Goal: Information Seeking & Learning: Check status

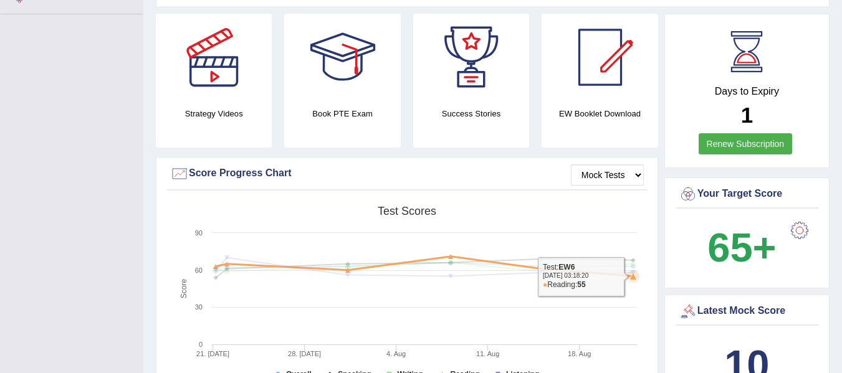
scroll to position [296, 0]
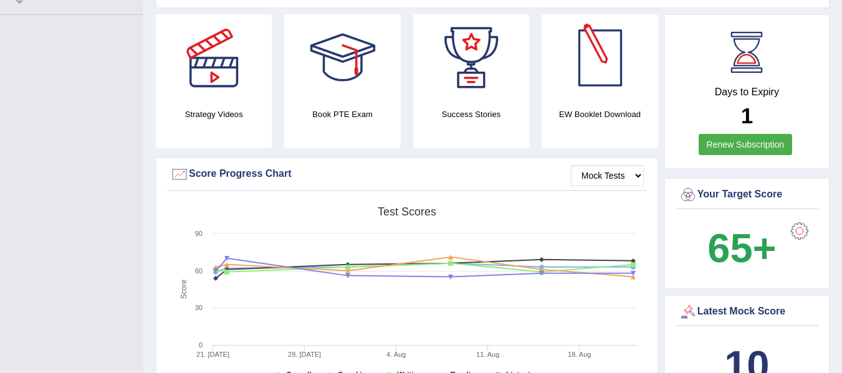
click at [599, 77] on div at bounding box center [600, 57] width 87 height 87
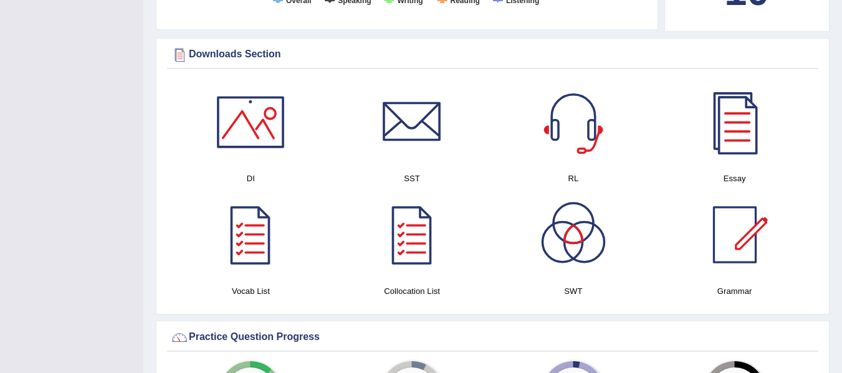
scroll to position [671, 0]
click at [246, 127] on div at bounding box center [250, 121] width 87 height 87
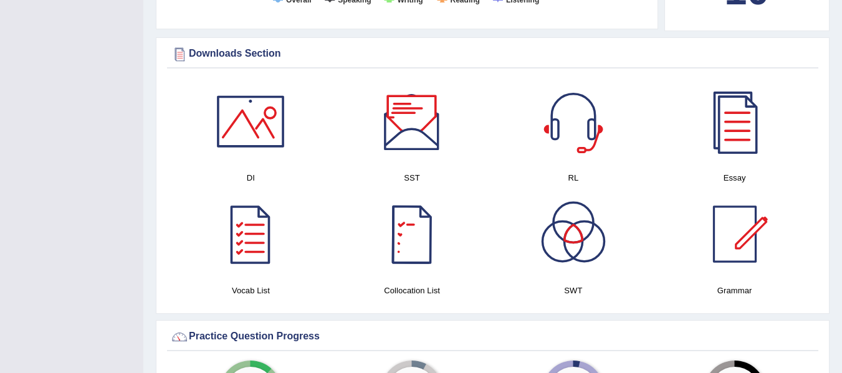
click at [405, 128] on div at bounding box center [411, 121] width 87 height 87
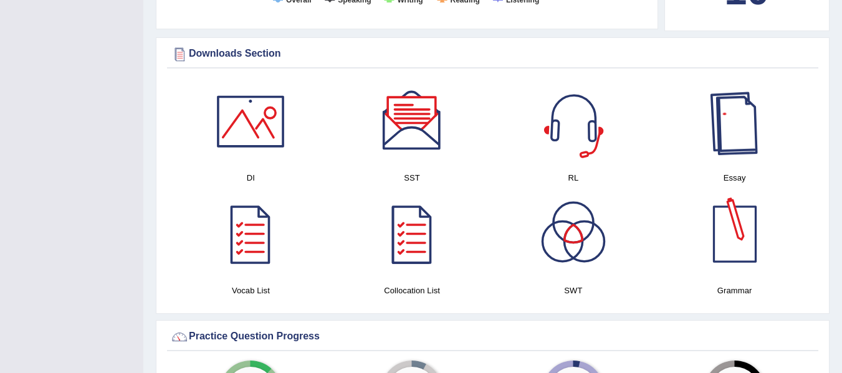
click at [741, 123] on div at bounding box center [734, 121] width 87 height 87
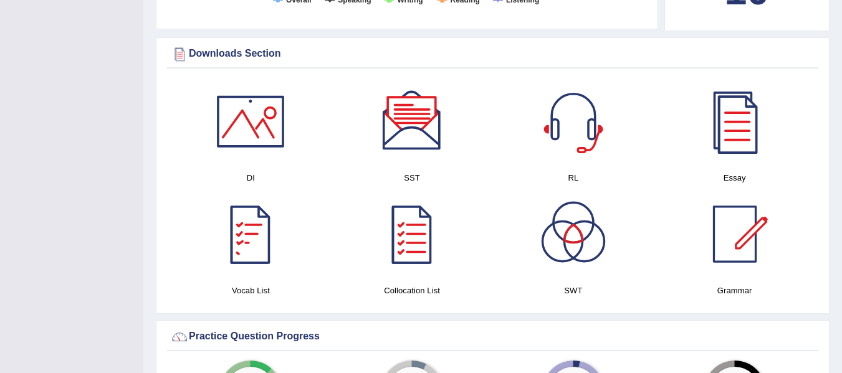
click at [262, 246] on div at bounding box center [250, 234] width 87 height 87
click at [428, 241] on div at bounding box center [411, 234] width 87 height 87
click at [738, 242] on div at bounding box center [734, 234] width 87 height 87
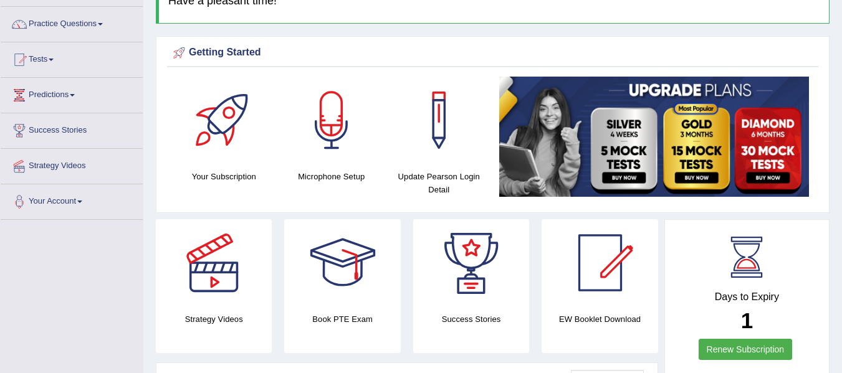
scroll to position [0, 0]
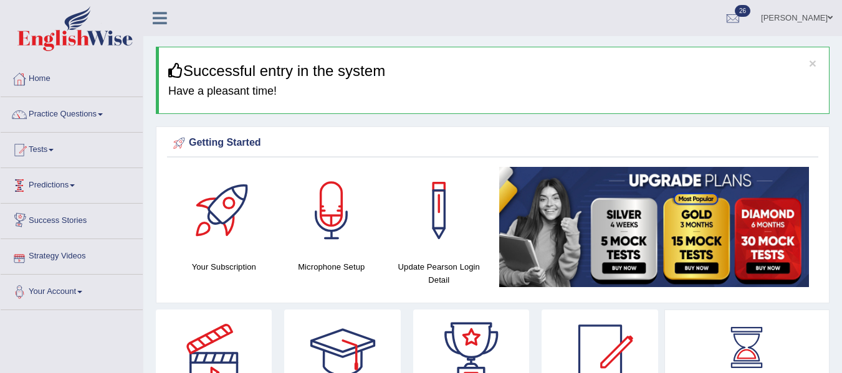
click at [74, 188] on link "Predictions" at bounding box center [72, 183] width 142 height 31
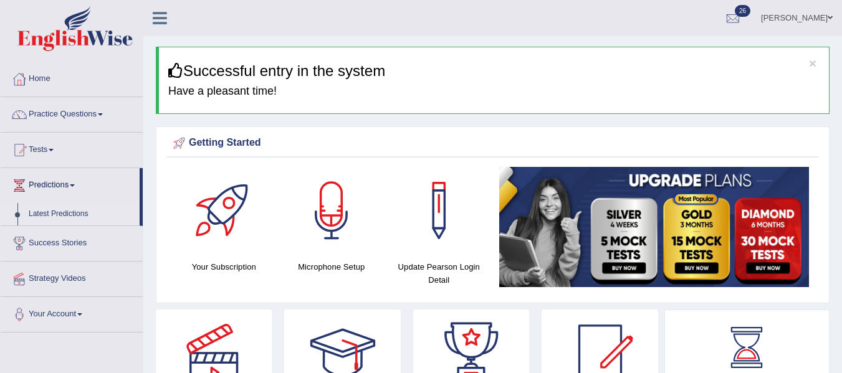
click at [73, 212] on link "Latest Predictions" at bounding box center [81, 214] width 117 height 22
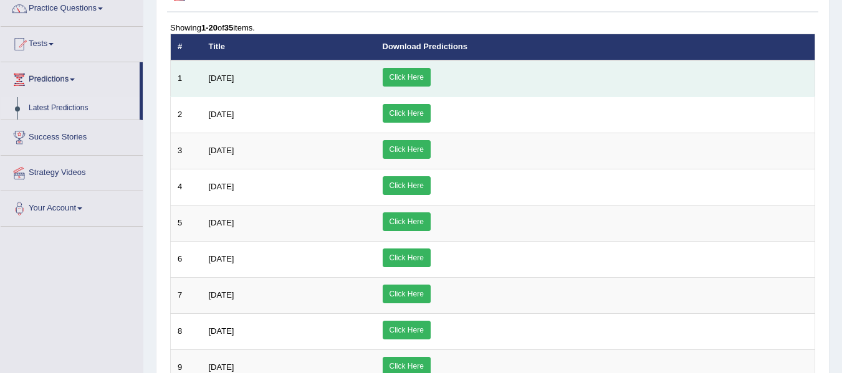
scroll to position [107, 0]
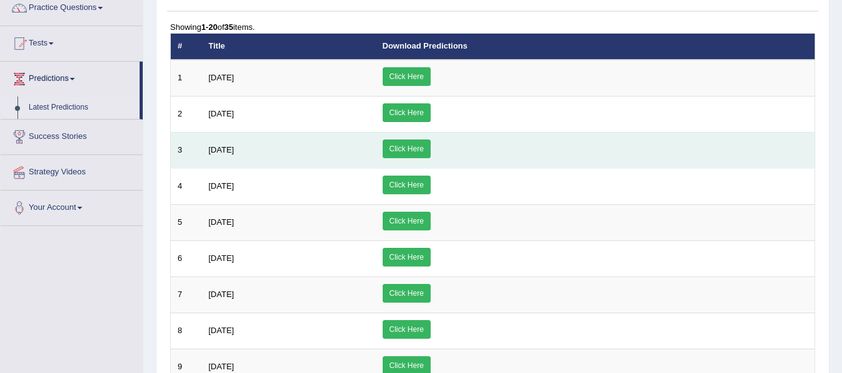
click at [229, 151] on span "May 2025" at bounding box center [222, 149] width 26 height 9
click at [431, 142] on link "Click Here" at bounding box center [407, 149] width 48 height 19
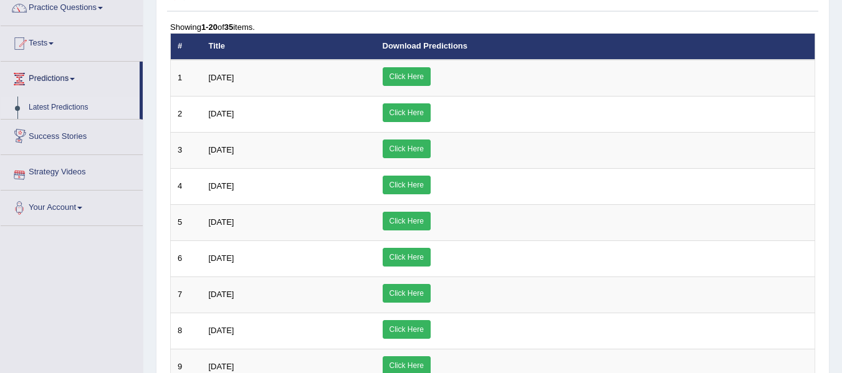
click at [64, 136] on link "Success Stories" at bounding box center [72, 135] width 142 height 31
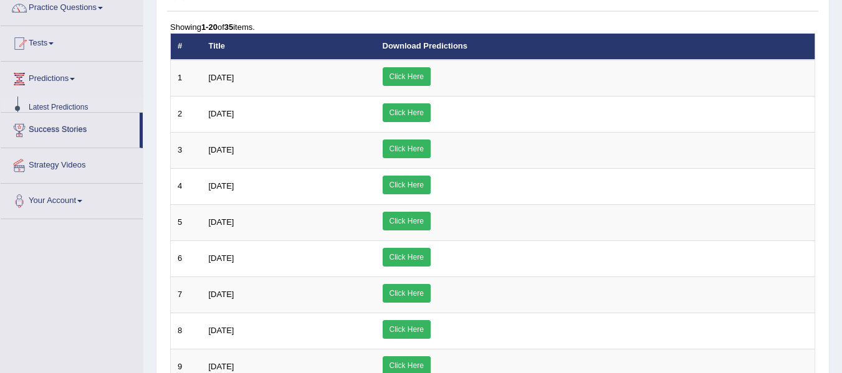
click at [64, 136] on link "Success Stories" at bounding box center [70, 128] width 139 height 31
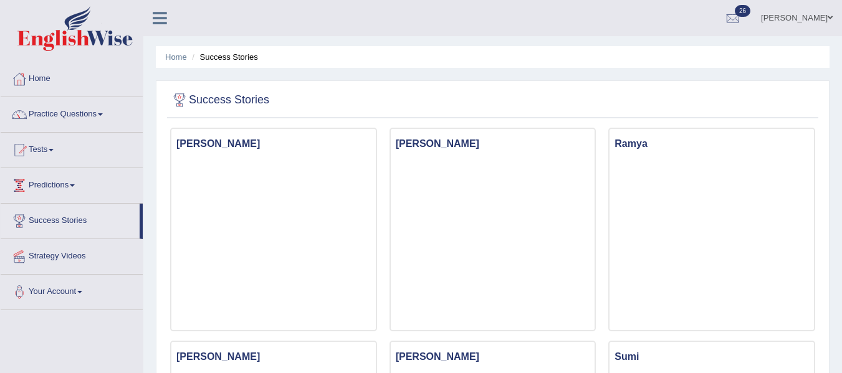
click at [60, 181] on link "Predictions" at bounding box center [72, 183] width 142 height 31
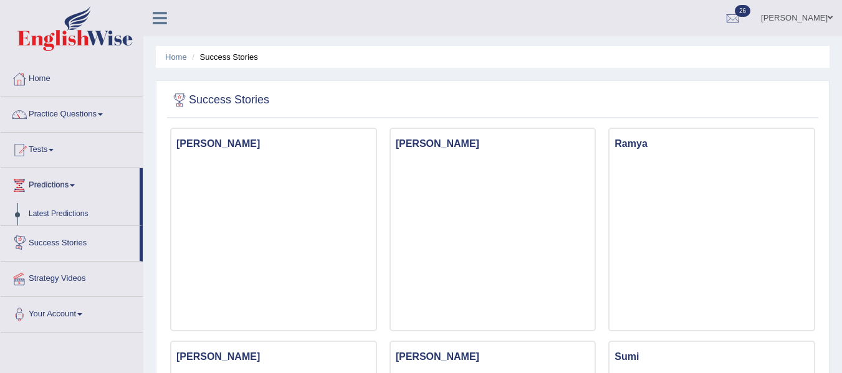
click at [70, 242] on link "Success Stories" at bounding box center [70, 241] width 139 height 31
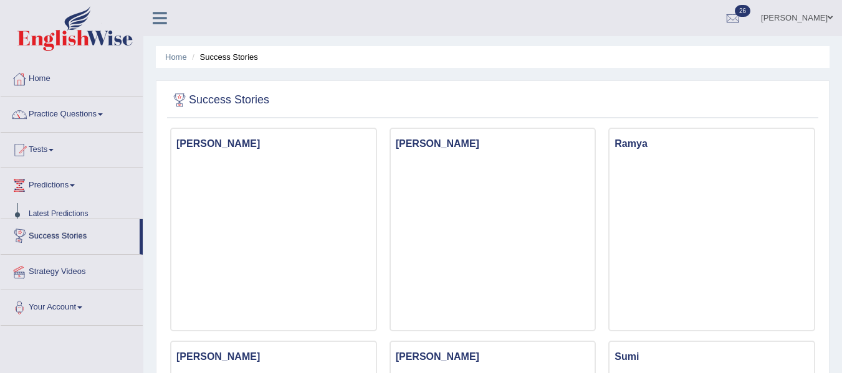
click at [70, 242] on link "Success Stories" at bounding box center [70, 234] width 139 height 31
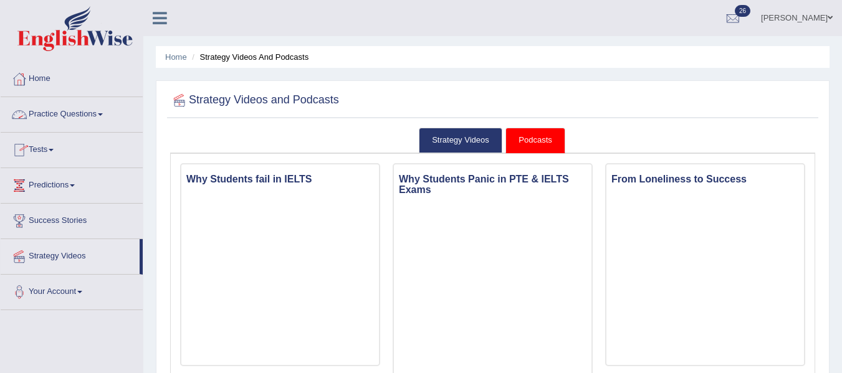
click at [66, 110] on link "Practice Questions" at bounding box center [72, 112] width 142 height 31
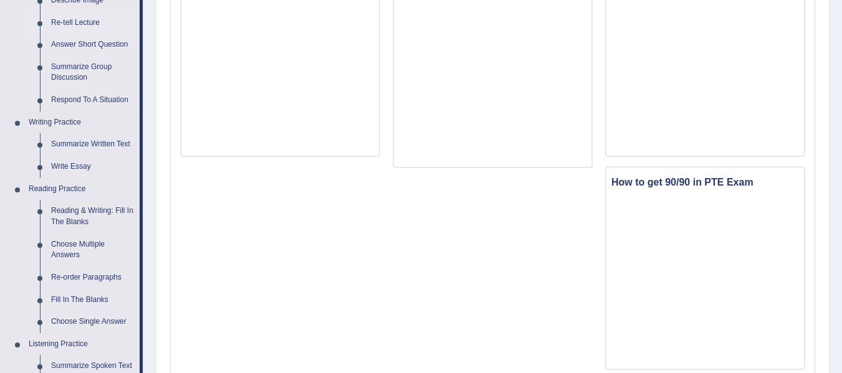
scroll to position [210, 0]
click at [64, 163] on link "Write Essay" at bounding box center [93, 166] width 94 height 22
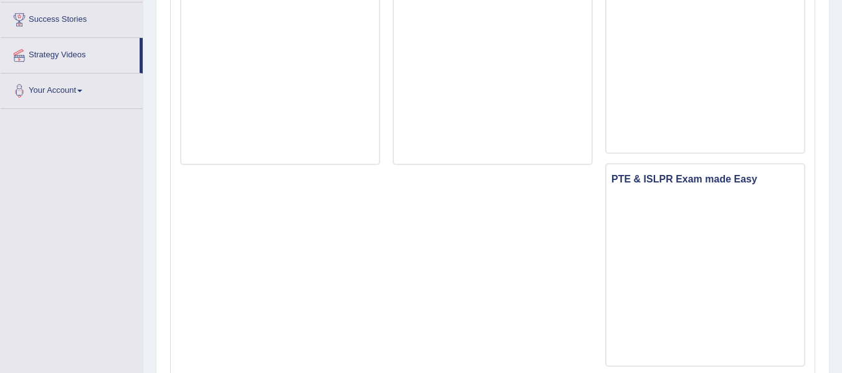
scroll to position [871, 0]
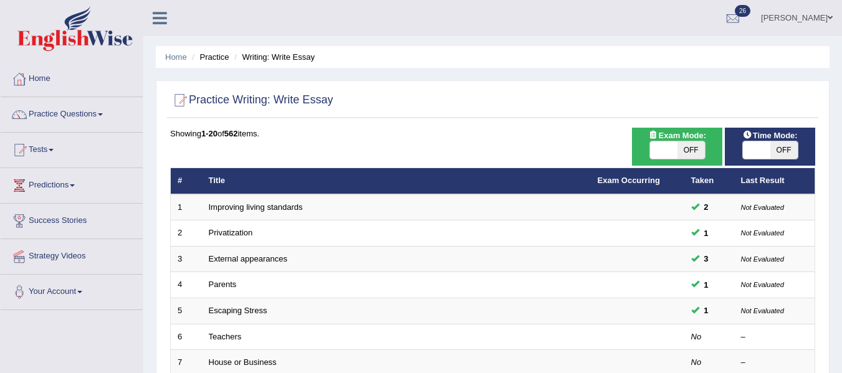
click at [685, 146] on span "OFF" at bounding box center [691, 150] width 27 height 17
checkbox input "true"
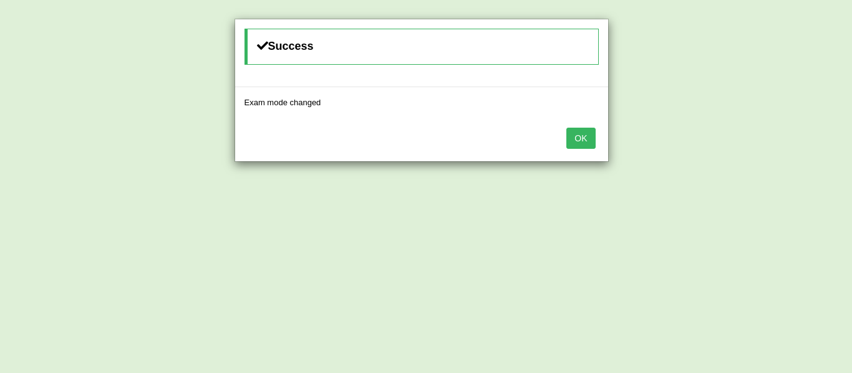
click at [587, 140] on button "OK" at bounding box center [580, 138] width 29 height 21
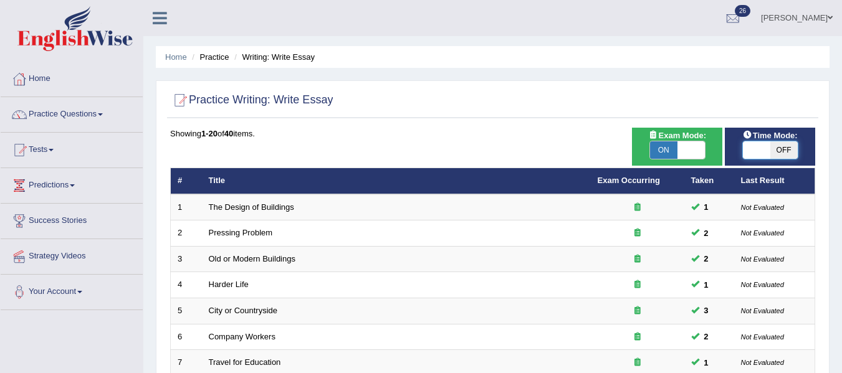
click at [754, 150] on span at bounding box center [756, 150] width 27 height 17
checkbox input "true"
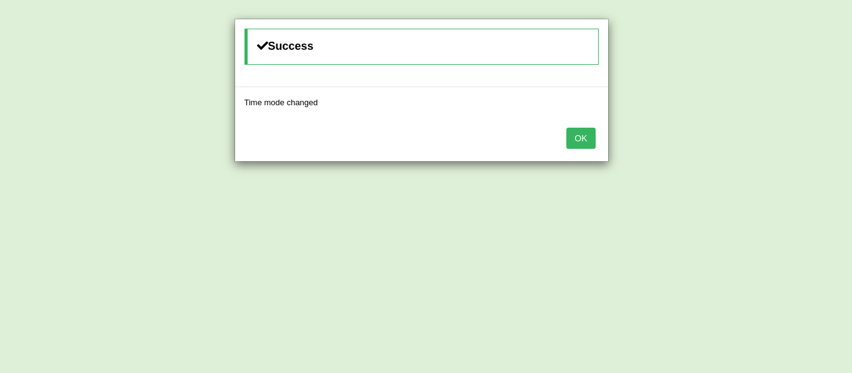
click at [587, 138] on button "OK" at bounding box center [580, 138] width 29 height 21
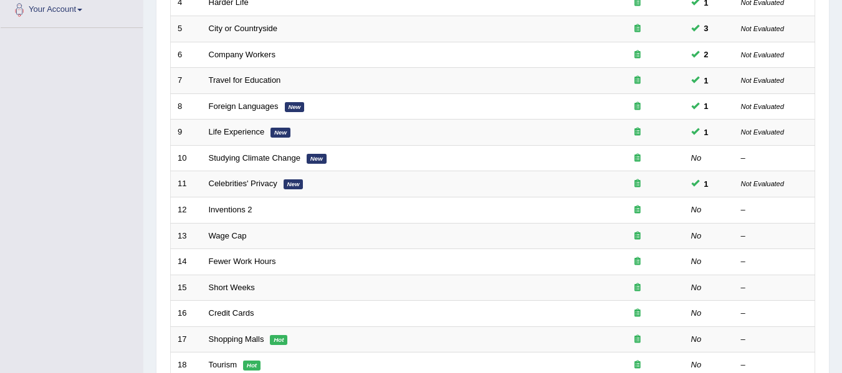
scroll to position [283, 0]
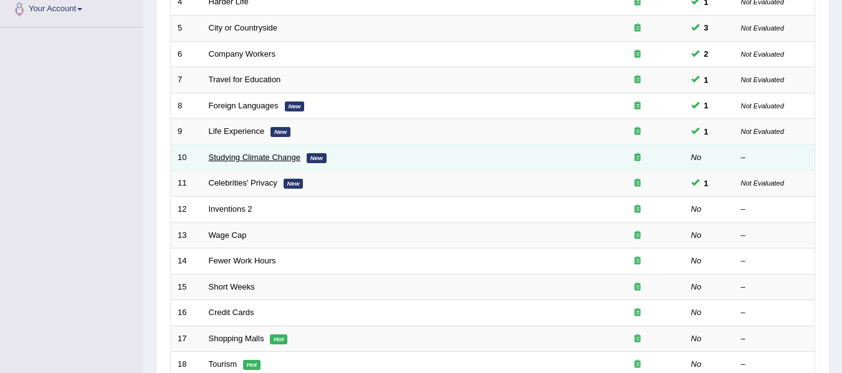
click at [267, 154] on link "Studying Climate Change" at bounding box center [255, 157] width 92 height 9
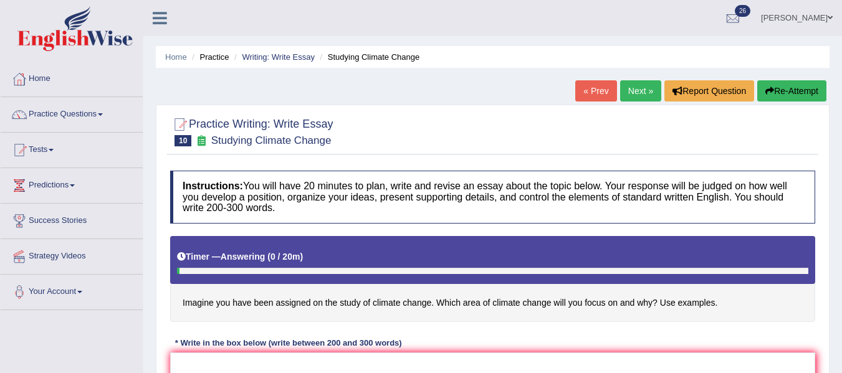
click at [636, 82] on link "Next »" at bounding box center [640, 90] width 41 height 21
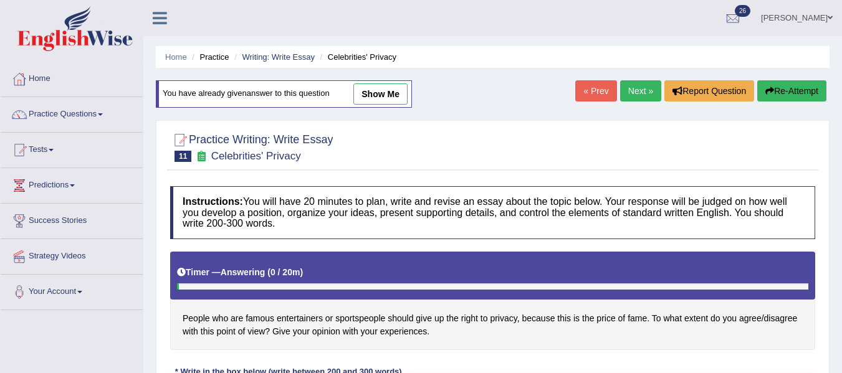
click at [636, 82] on link "Next »" at bounding box center [640, 90] width 41 height 21
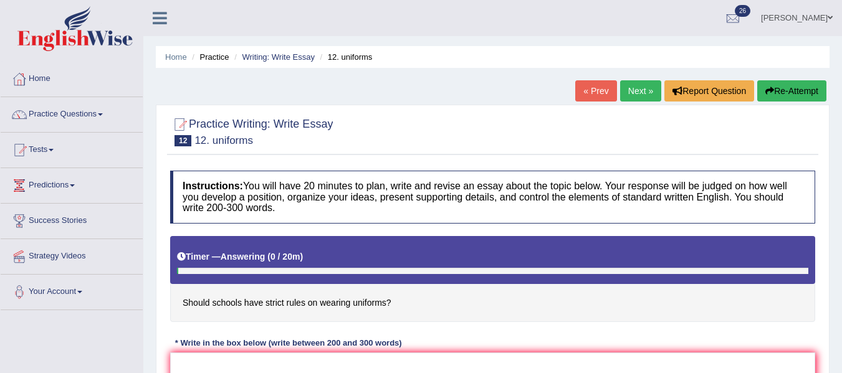
click at [636, 82] on link "Next »" at bounding box center [640, 90] width 41 height 21
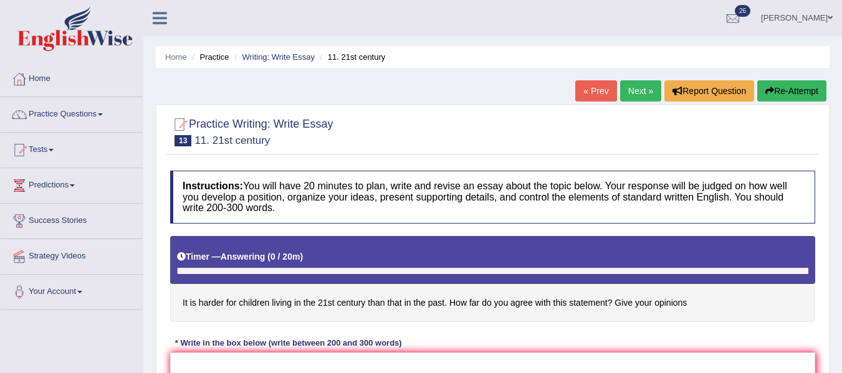
click at [636, 82] on link "Next »" at bounding box center [640, 90] width 41 height 21
drag, startPoint x: 0, startPoint y: 0, endPoint x: 636, endPoint y: 82, distance: 641.2
click at [636, 82] on link "Next »" at bounding box center [640, 90] width 41 height 21
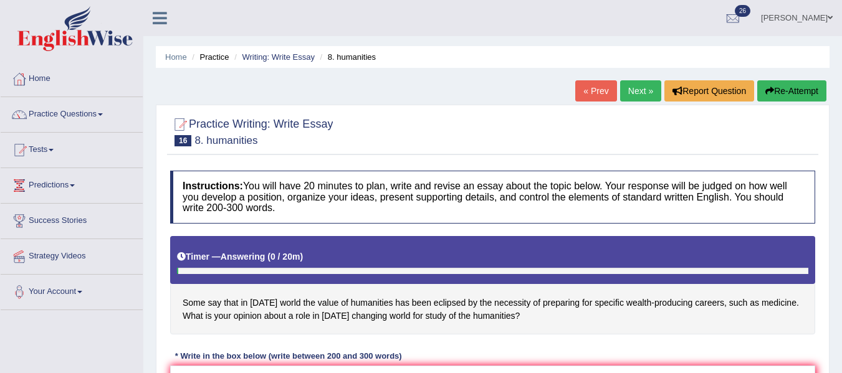
drag, startPoint x: 0, startPoint y: 0, endPoint x: 636, endPoint y: 82, distance: 641.2
click at [636, 82] on link "Next »" at bounding box center [640, 90] width 41 height 21
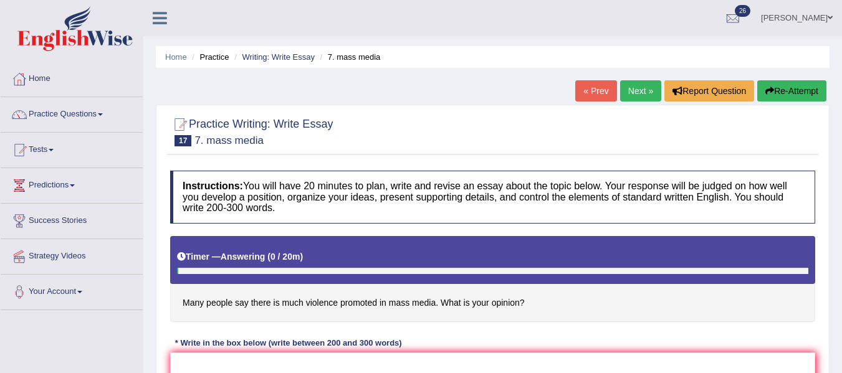
click at [636, 82] on link "Next »" at bounding box center [640, 90] width 41 height 21
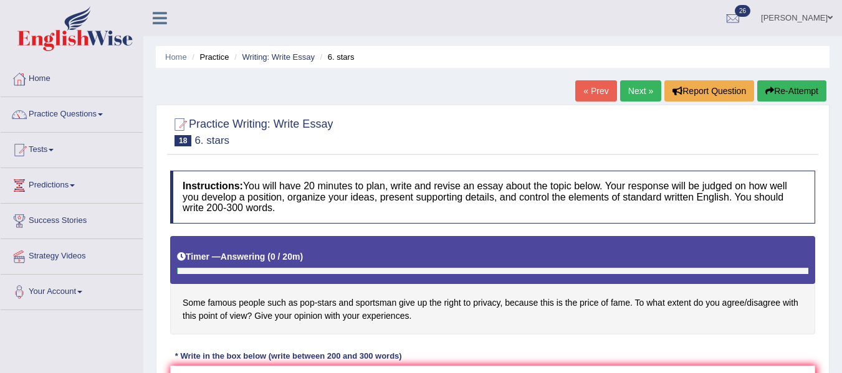
click at [636, 82] on link "Next »" at bounding box center [640, 90] width 41 height 21
click at [45, 145] on link "Tests" at bounding box center [72, 148] width 142 height 31
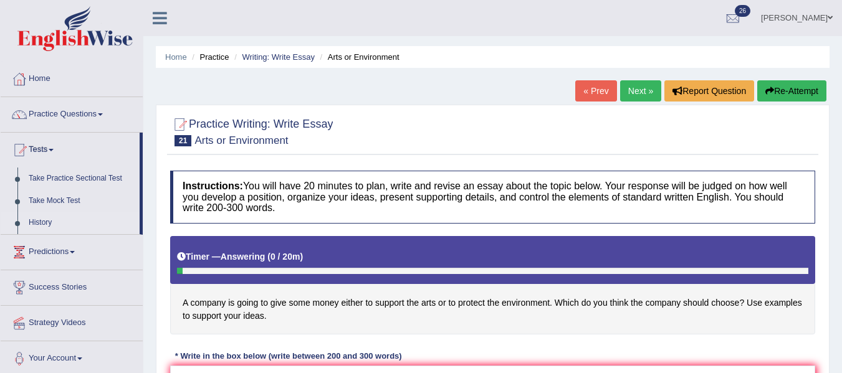
click at [34, 220] on link "History" at bounding box center [81, 223] width 117 height 22
click at [34, 220] on ul "Home Practice Questions Speaking Practice Read Aloud Repeat Sentence Describe I…" at bounding box center [72, 219] width 142 height 315
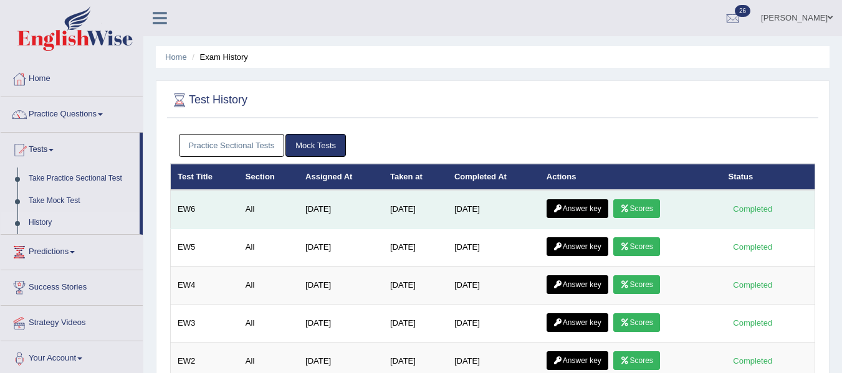
click at [639, 206] on link "Scores" at bounding box center [636, 209] width 46 height 19
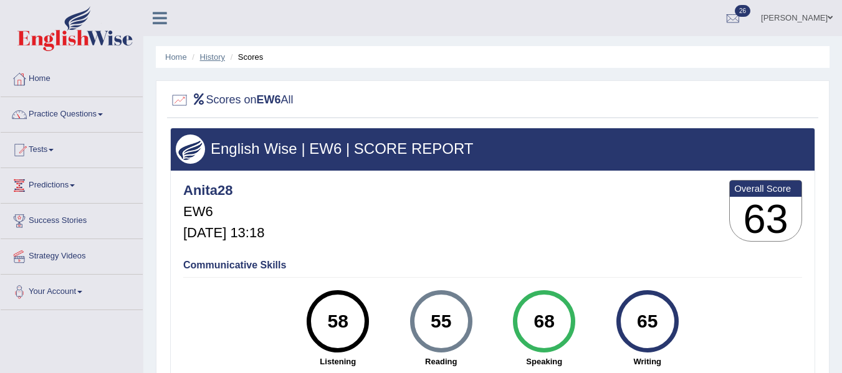
click at [214, 57] on link "History" at bounding box center [212, 56] width 25 height 9
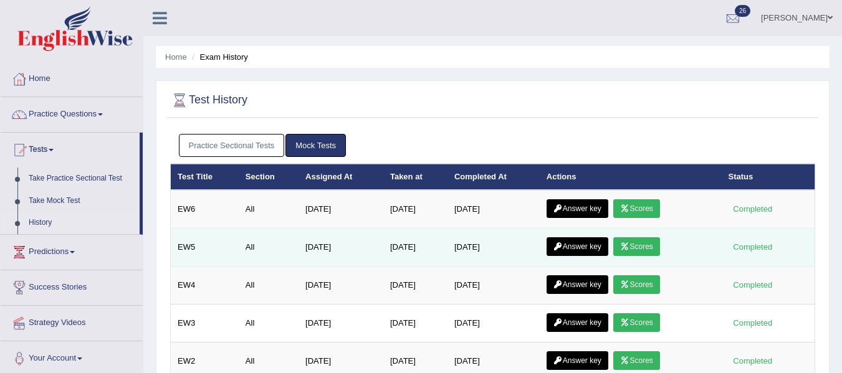
click at [635, 246] on link "Scores" at bounding box center [636, 247] width 46 height 19
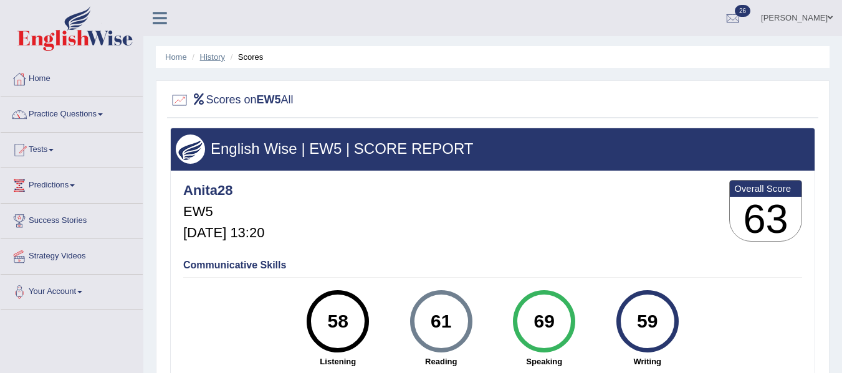
click at [216, 56] on link "History" at bounding box center [212, 56] width 25 height 9
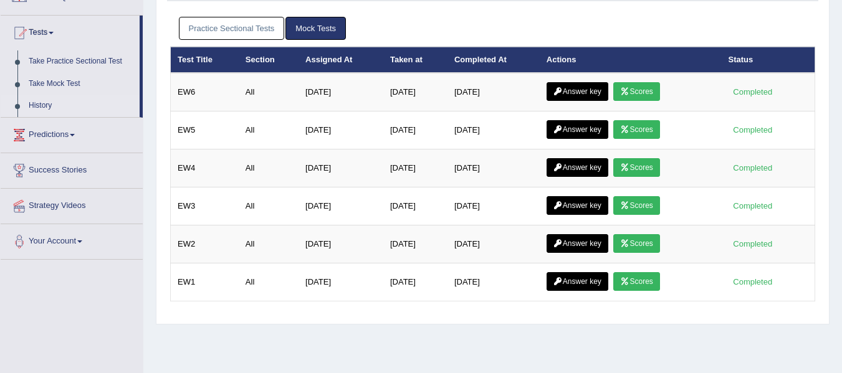
scroll to position [118, 0]
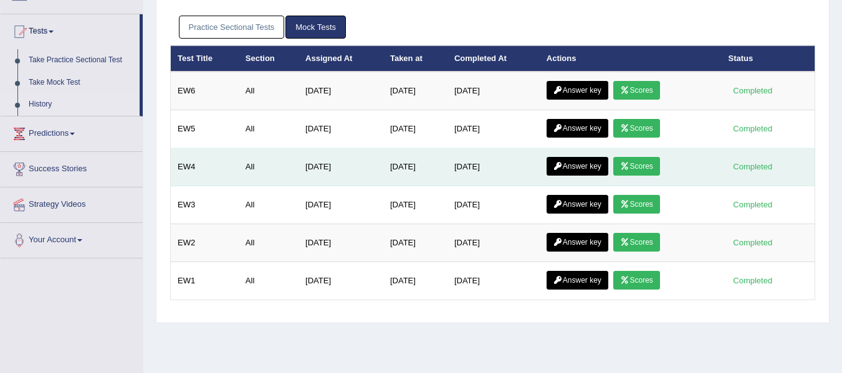
click at [630, 168] on icon at bounding box center [624, 166] width 9 height 7
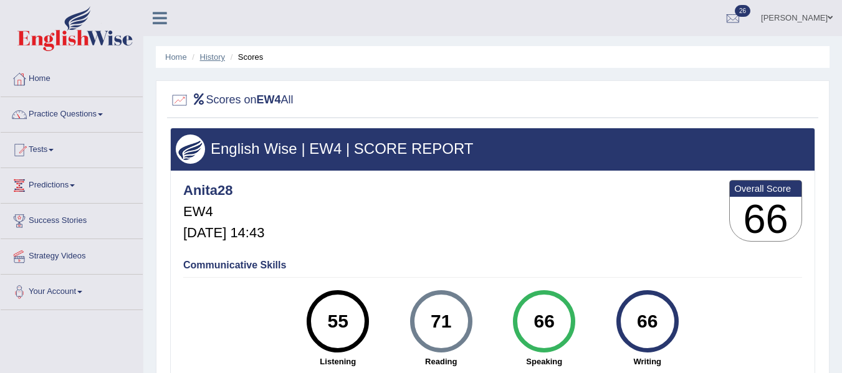
click at [219, 61] on link "History" at bounding box center [212, 56] width 25 height 9
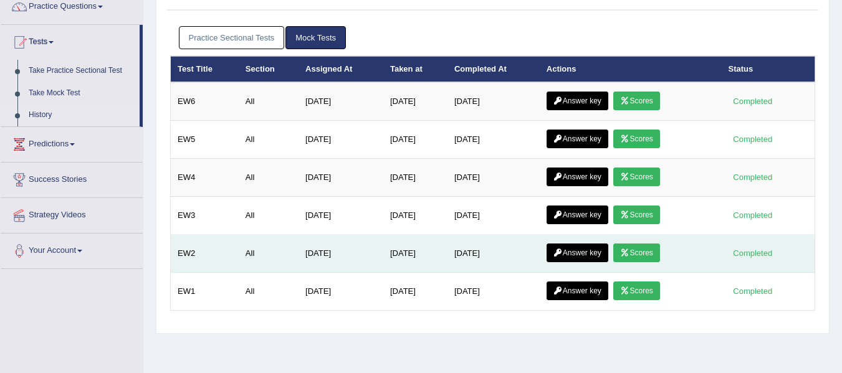
scroll to position [108, 0]
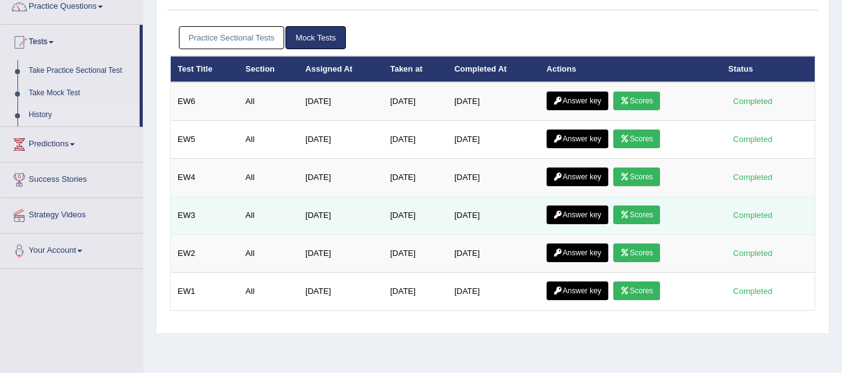
click at [642, 212] on link "Scores" at bounding box center [636, 215] width 46 height 19
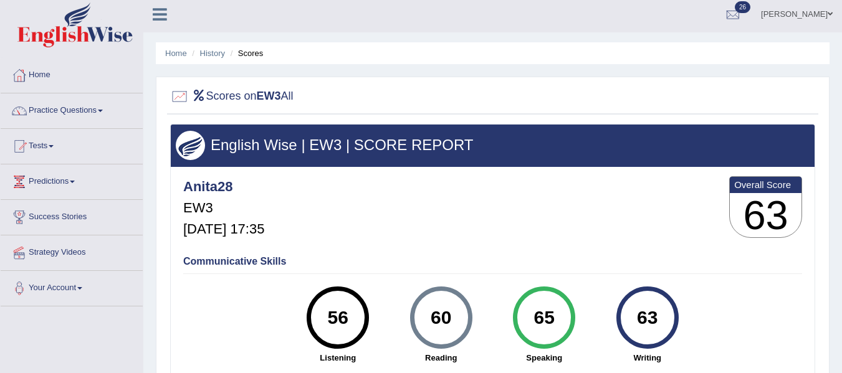
scroll to position [2, 0]
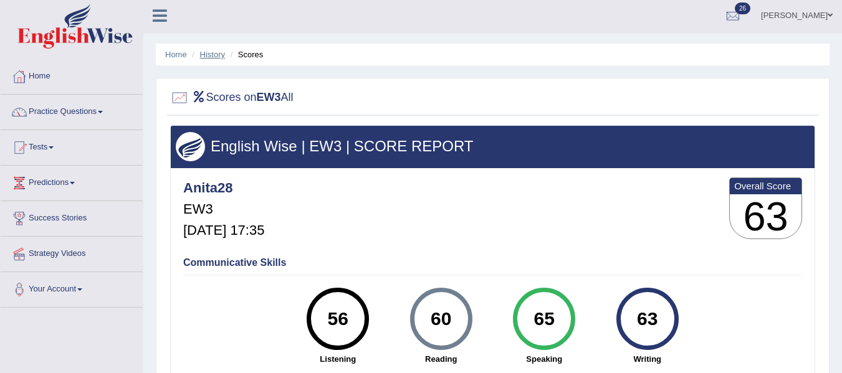
click at [209, 55] on link "History" at bounding box center [212, 54] width 25 height 9
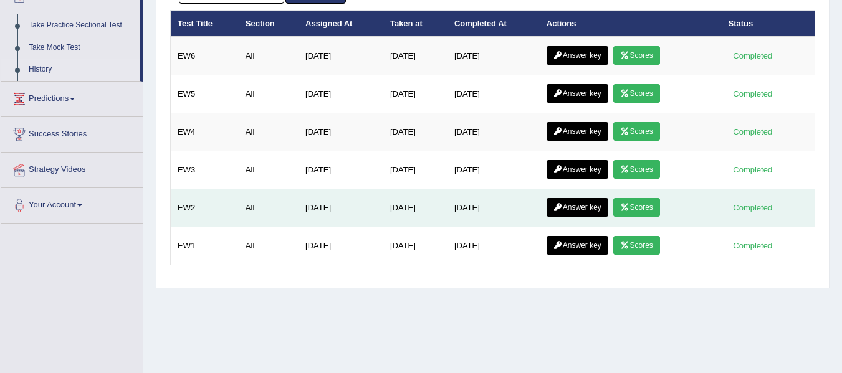
click at [630, 211] on icon at bounding box center [624, 207] width 9 height 7
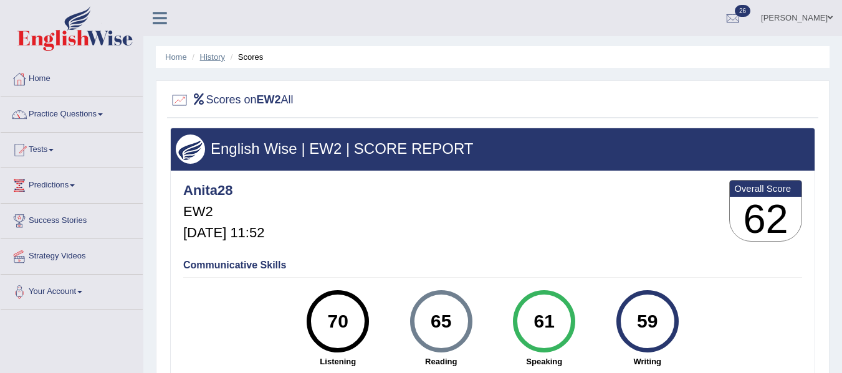
click at [214, 55] on link "History" at bounding box center [212, 56] width 25 height 9
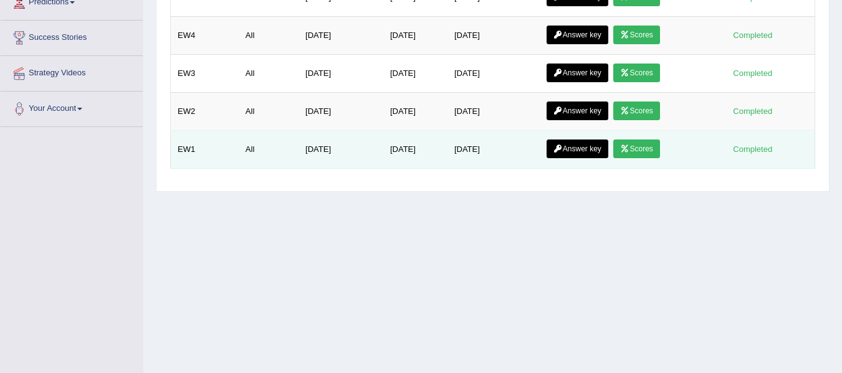
scroll to position [247, 0]
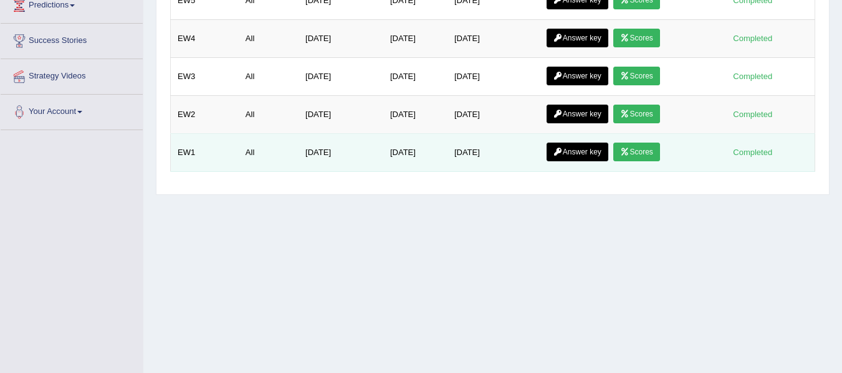
click at [640, 150] on link "Scores" at bounding box center [636, 152] width 46 height 19
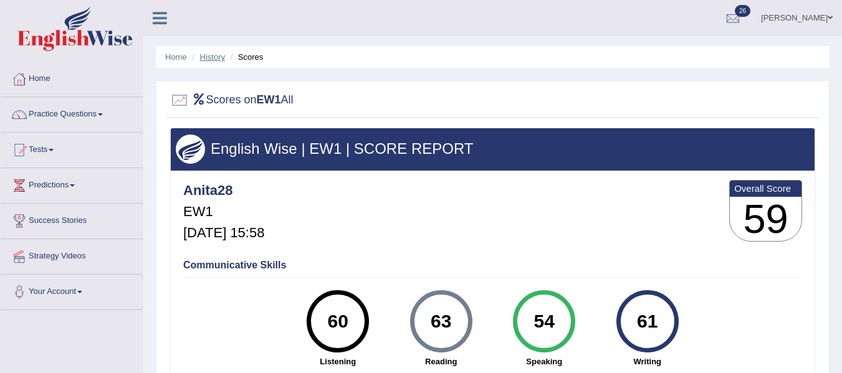
click at [213, 58] on link "History" at bounding box center [212, 56] width 25 height 9
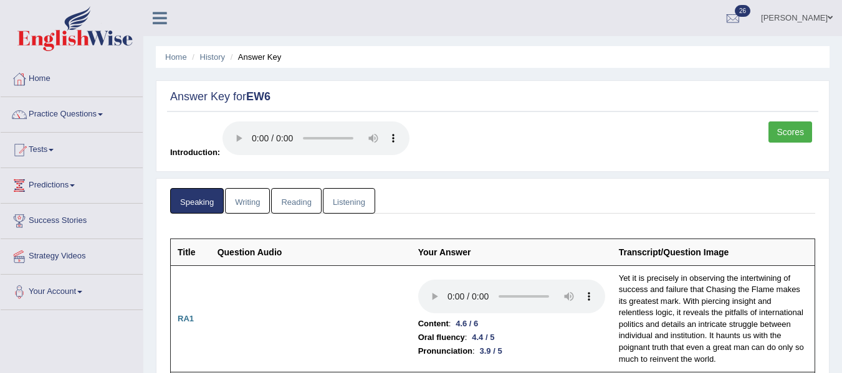
click at [248, 194] on link "Writing" at bounding box center [247, 201] width 45 height 26
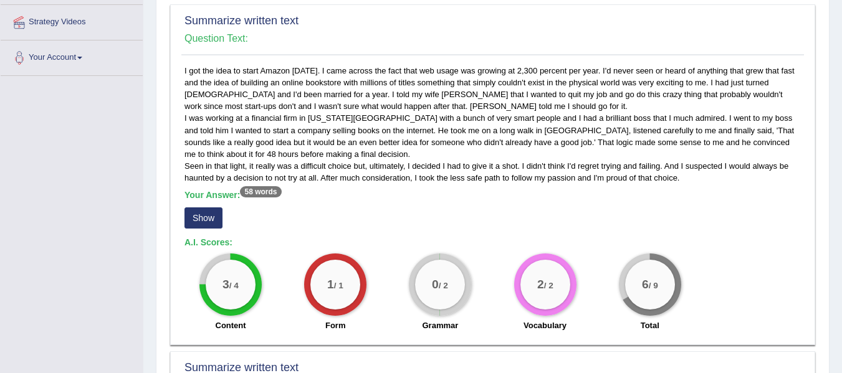
scroll to position [236, 0]
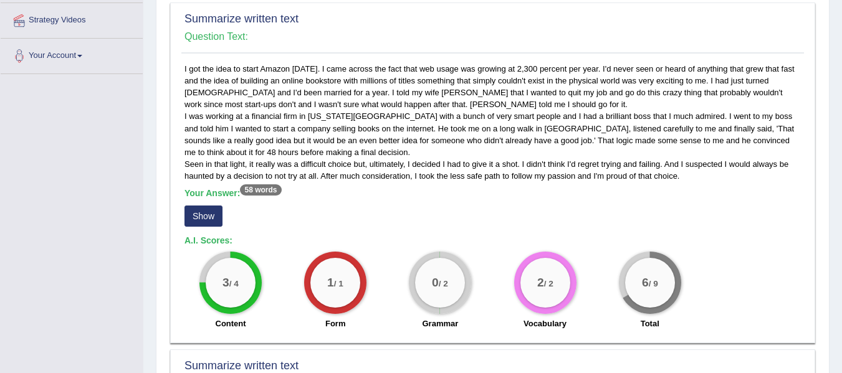
click at [204, 214] on button "Show" at bounding box center [204, 216] width 38 height 21
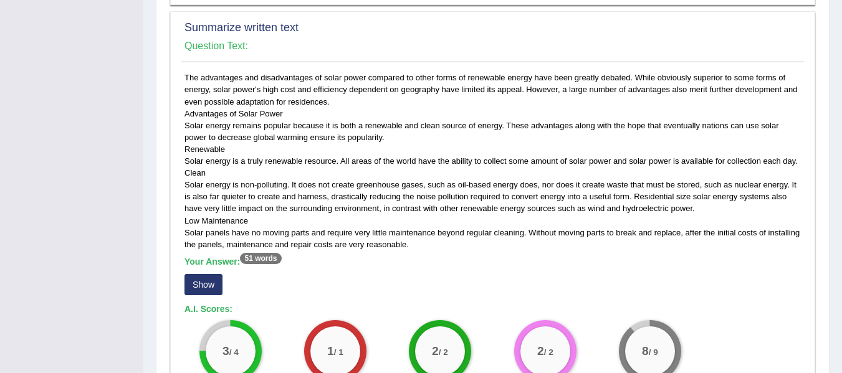
scroll to position [575, 0]
click at [206, 284] on button "Show" at bounding box center [204, 284] width 38 height 21
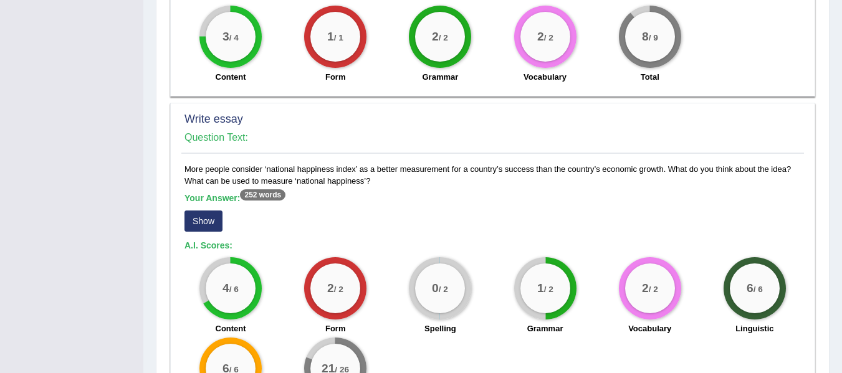
scroll to position [909, 0]
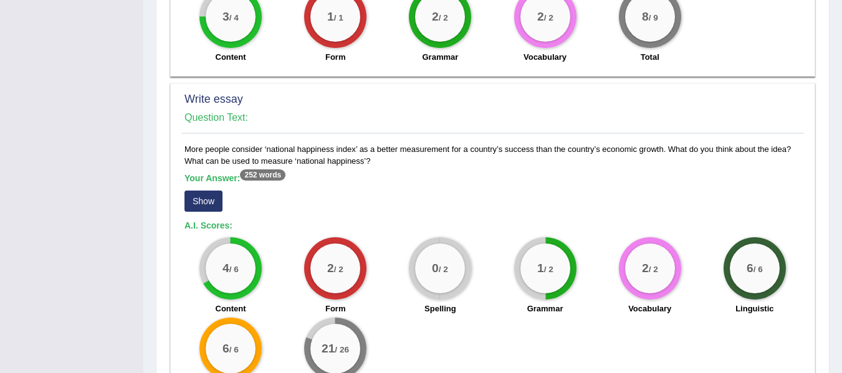
click at [207, 196] on button "Show" at bounding box center [204, 201] width 38 height 21
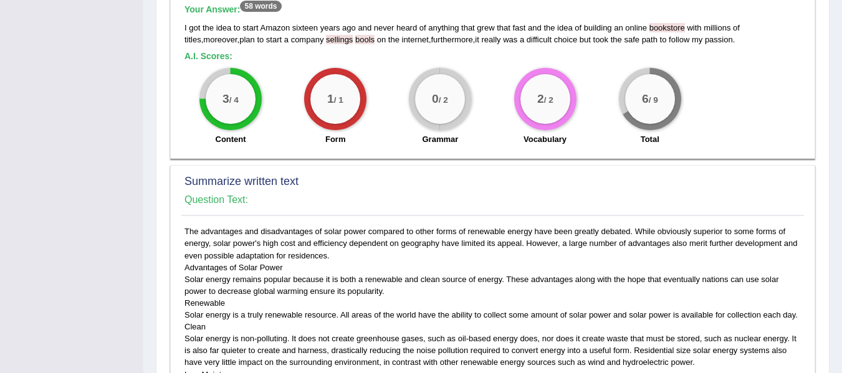
scroll to position [365, 0]
